Goal: Use online tool/utility: Utilize a website feature to perform a specific function

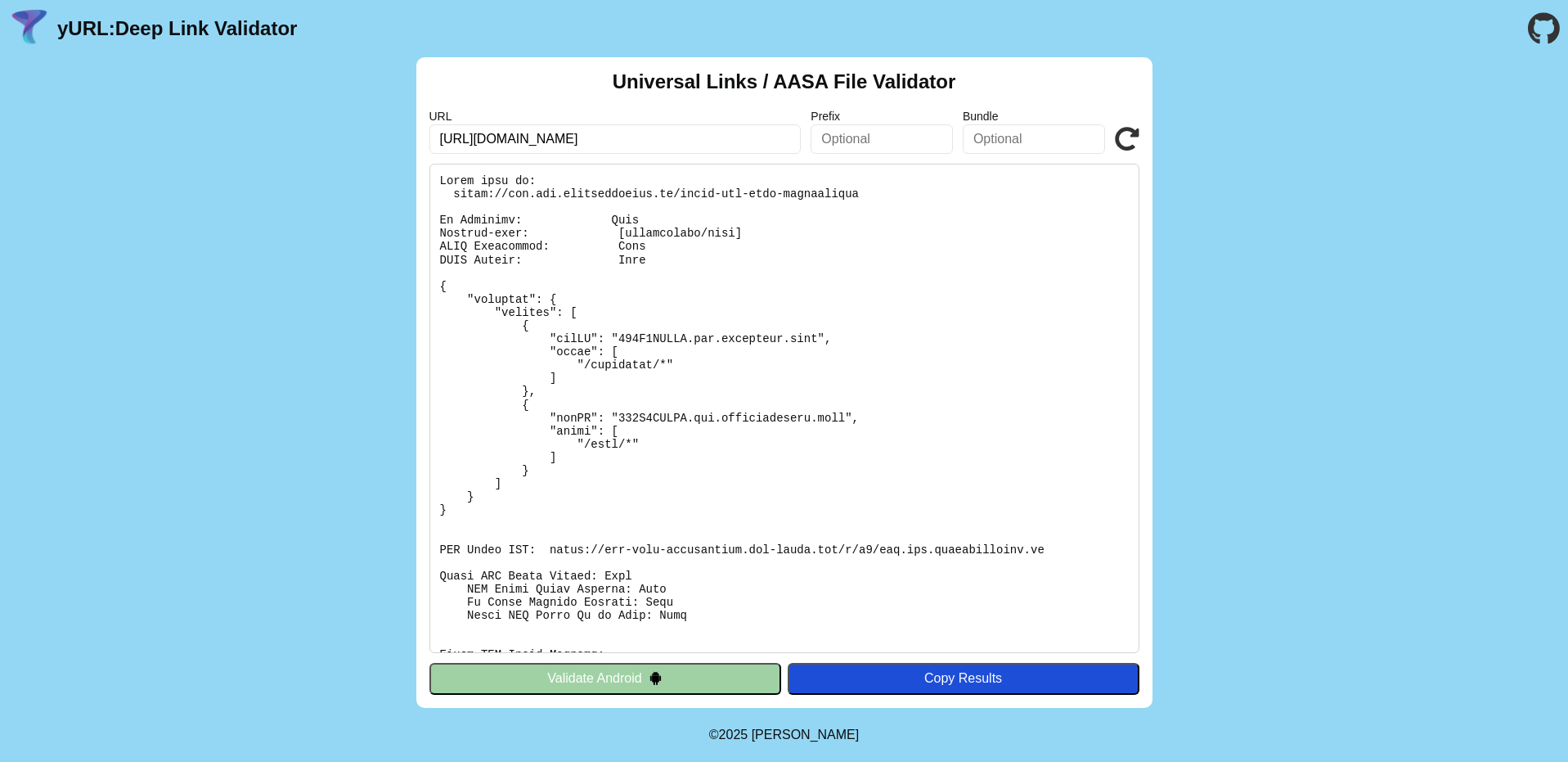
click at [701, 137] on input "[URL][DOMAIN_NAME]" at bounding box center [615, 139] width 372 height 30
paste input "mp"
type input "[URL][DOMAIN_NAME]"
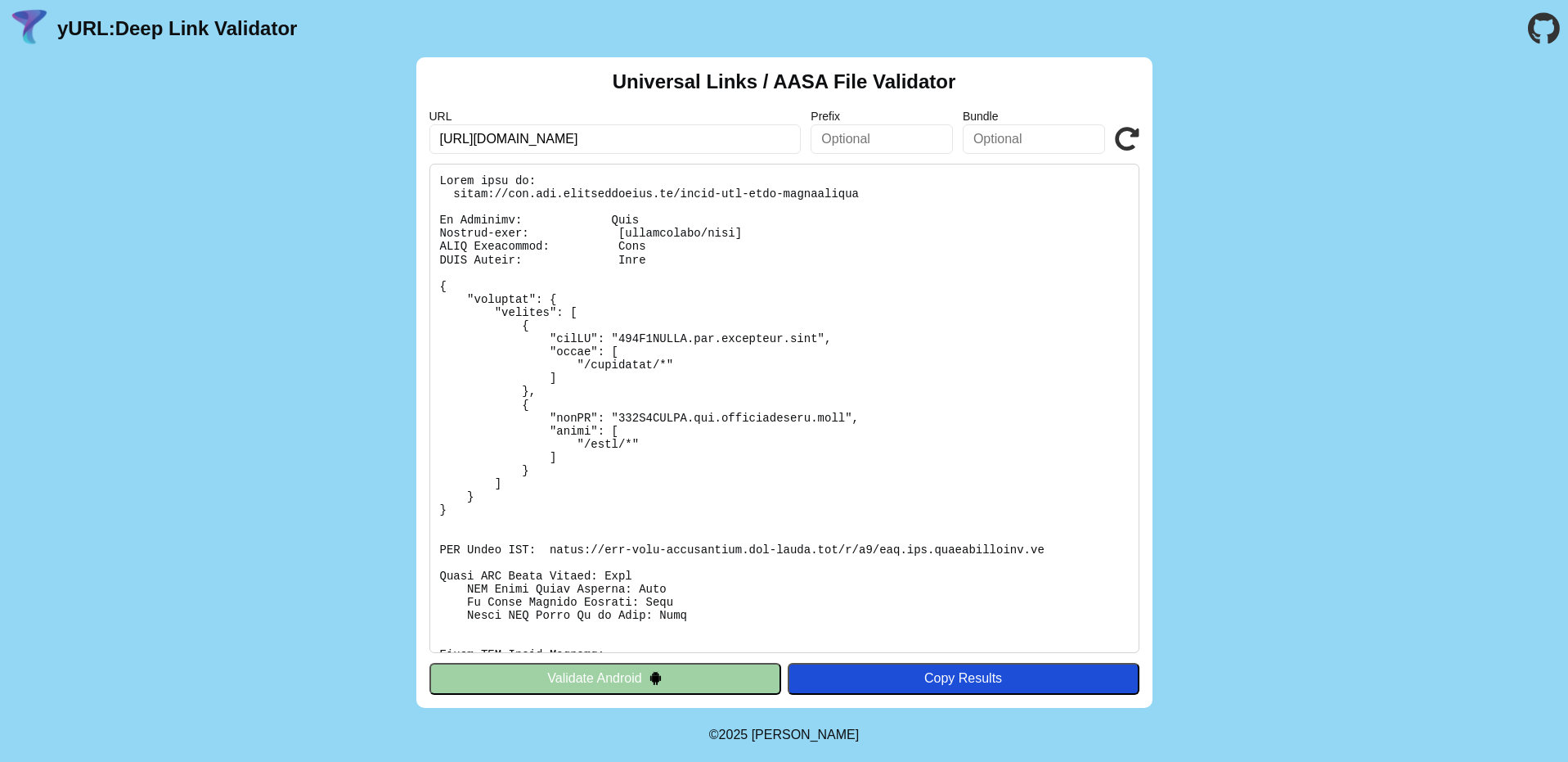
click at [1131, 131] on icon at bounding box center [1127, 139] width 24 height 24
click at [534, 144] on input "https://mp.api.haixingyoujia.cn/" at bounding box center [615, 139] width 372 height 30
click at [534, 144] on input "[URL][DOMAIN_NAME]" at bounding box center [615, 139] width 372 height 30
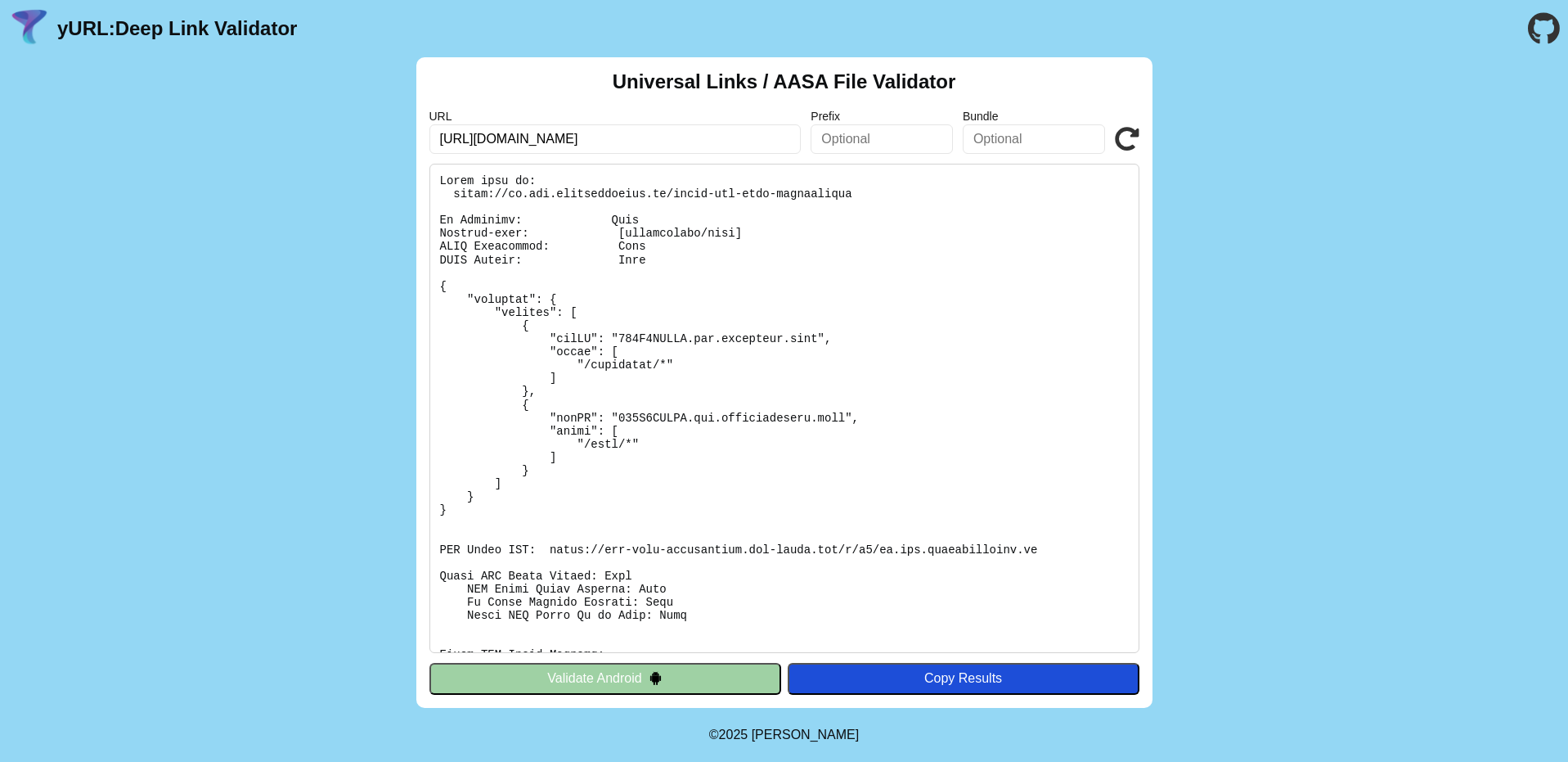
click at [610, 229] on pre at bounding box center [785, 408] width 710 height 490
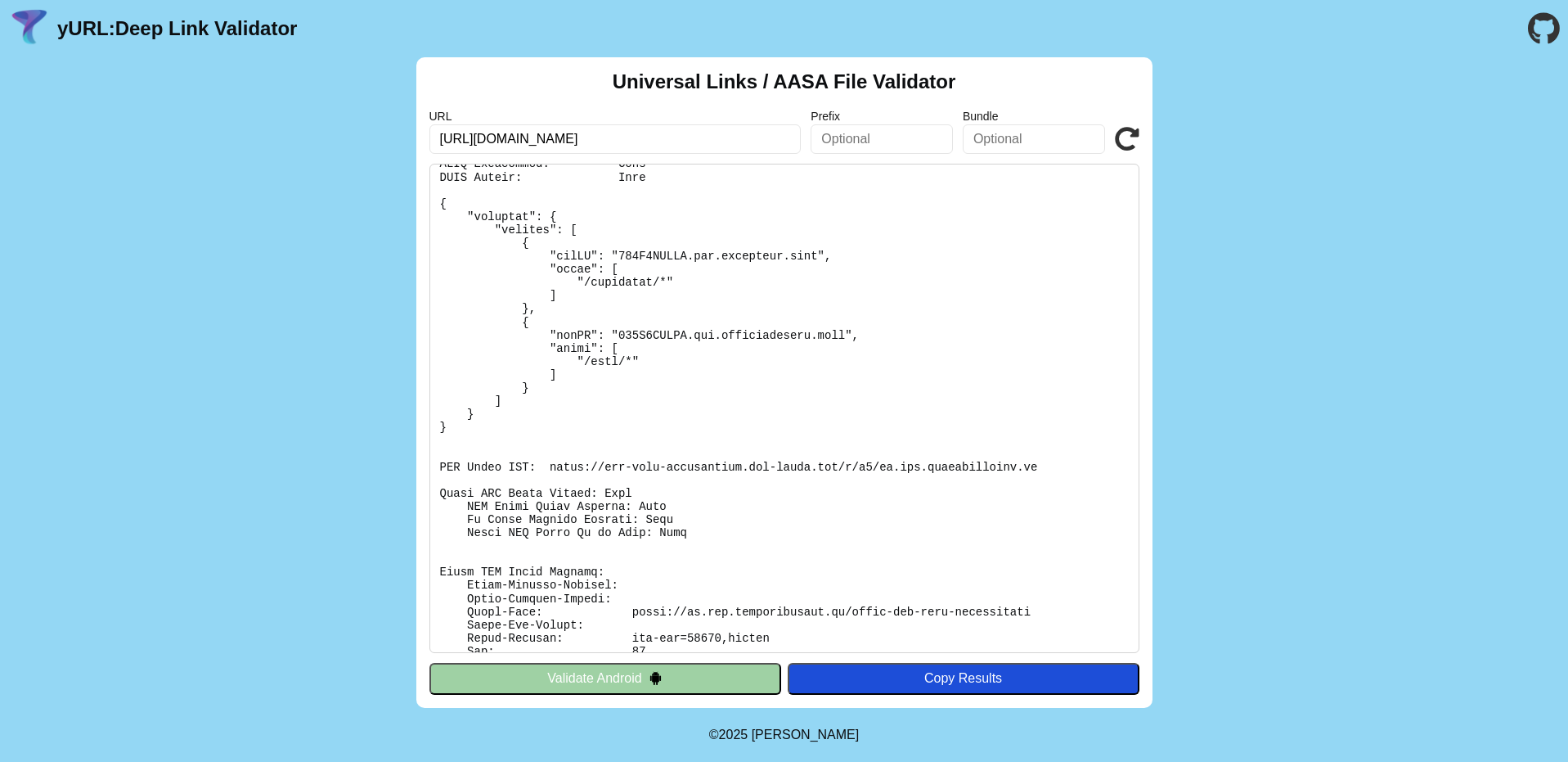
scroll to position [90, 0]
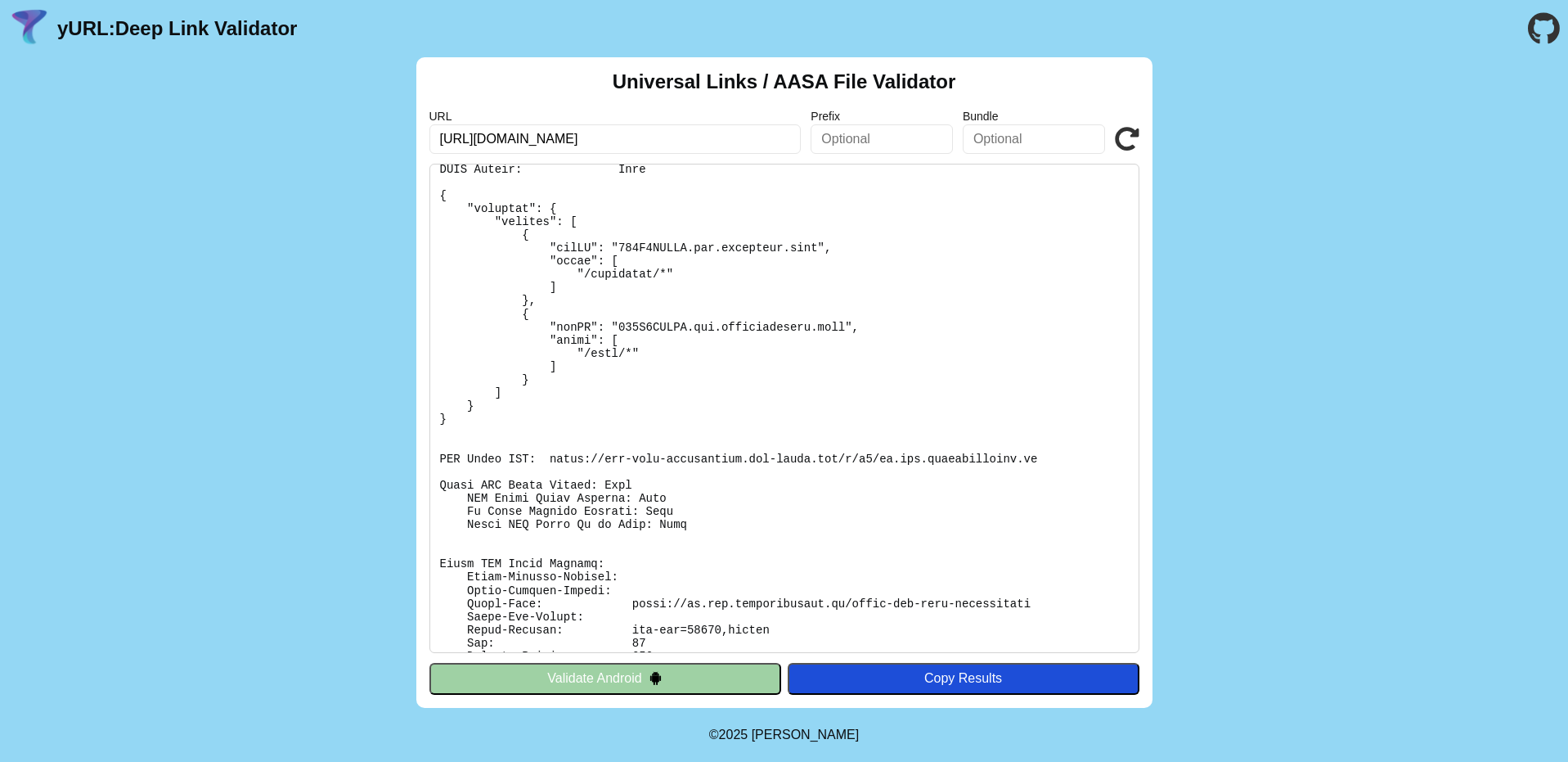
click at [538, 533] on pre at bounding box center [785, 408] width 710 height 490
click at [1242, 411] on div "Universal Links / AASA File Validator URL https://mp.api.haixingyoujia.cn/ Pref…" at bounding box center [784, 382] width 1568 height 651
